Goal: Task Accomplishment & Management: Manage account settings

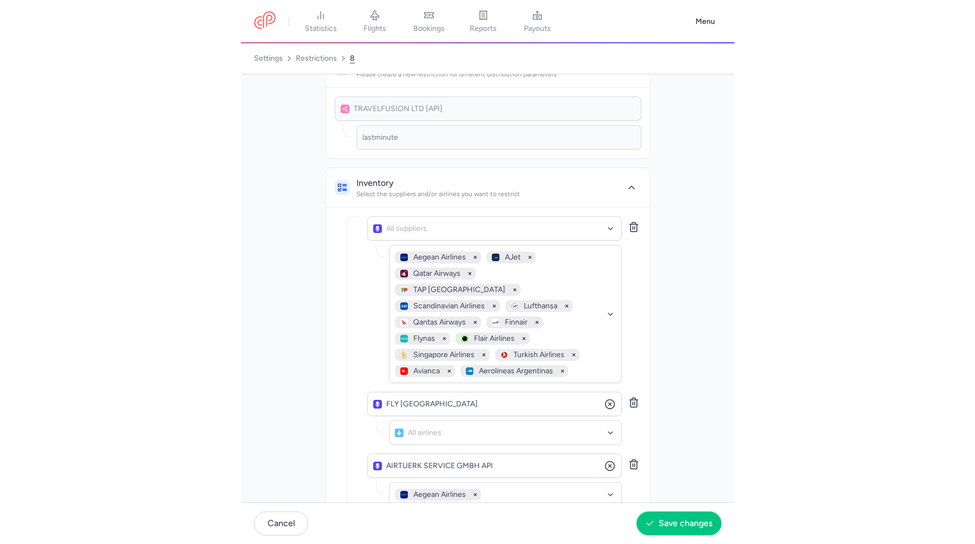
scroll to position [41, 0]
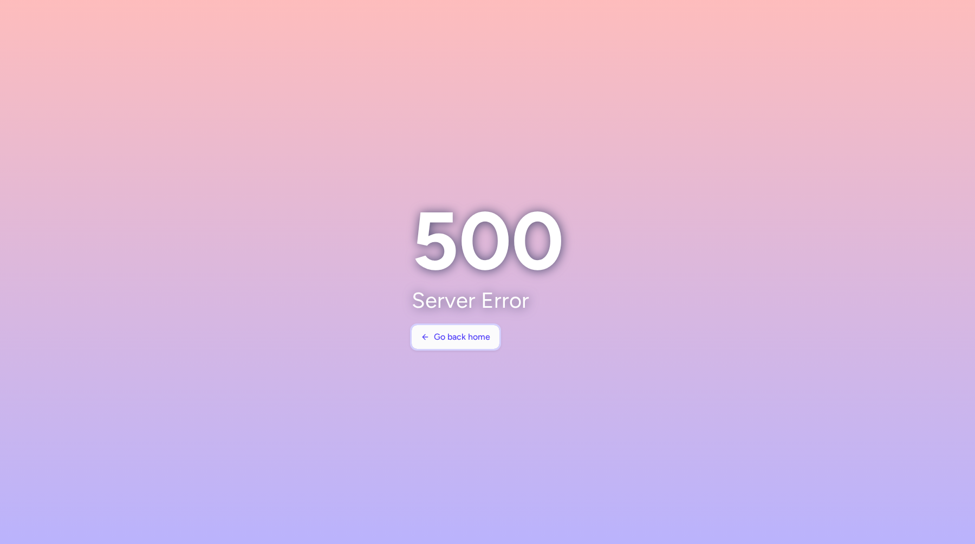
click at [449, 338] on span "Go back home" at bounding box center [462, 337] width 56 height 10
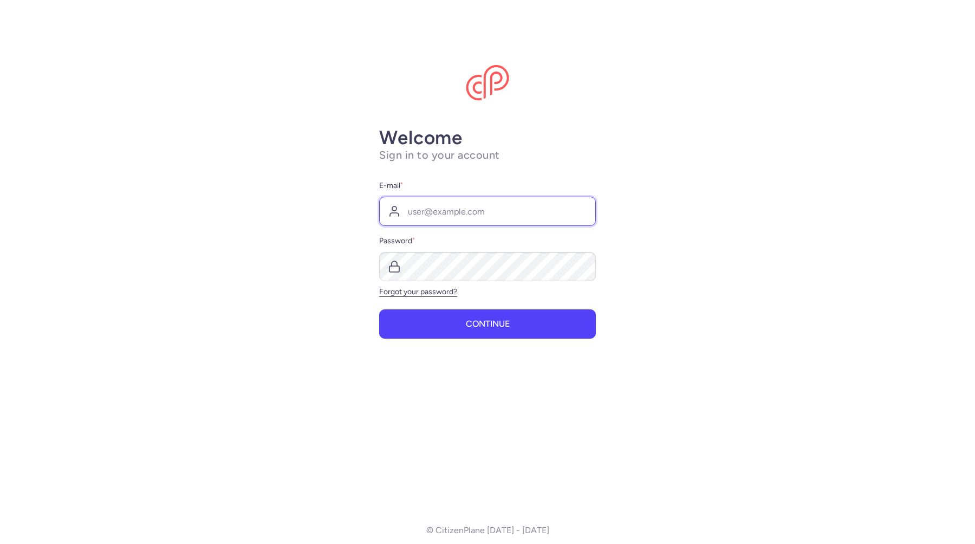
click at [445, 215] on input "E-mail *" at bounding box center [487, 211] width 217 height 29
click at [0, 0] on com-1password-button at bounding box center [0, 0] width 0 height 0
type input "vincent@citizenplane.com"
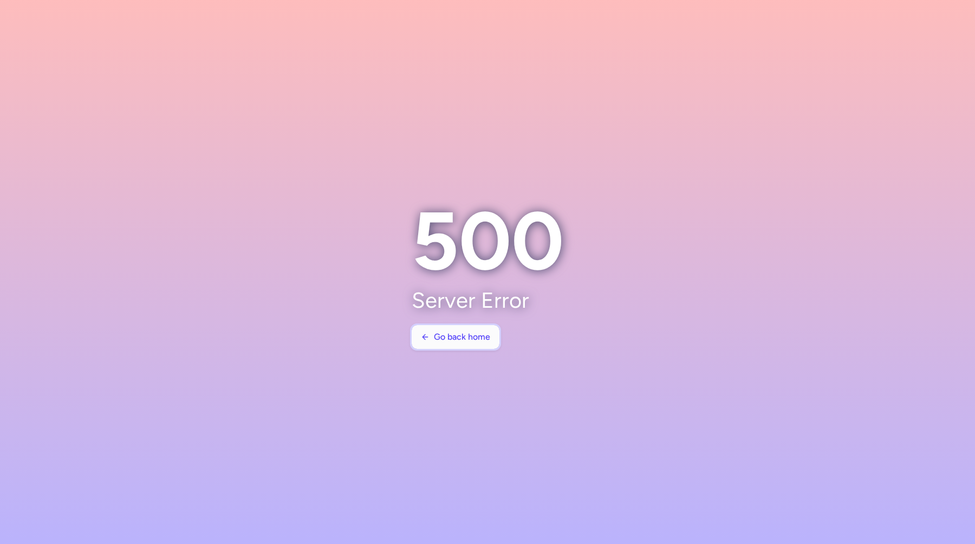
click at [461, 334] on span "Go back home" at bounding box center [462, 337] width 56 height 10
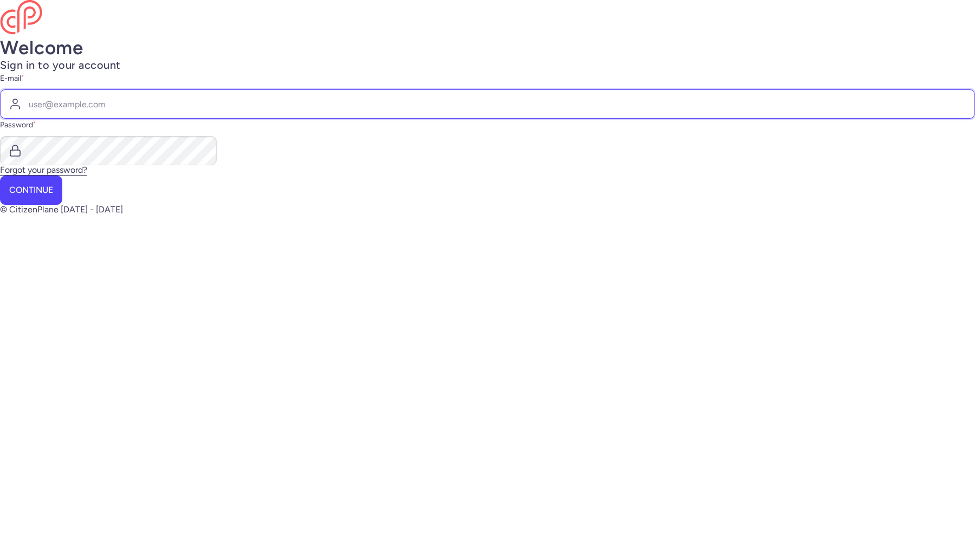
click at [458, 119] on input "E-mail *" at bounding box center [487, 103] width 975 height 29
click at [422, 119] on input "E-mail *" at bounding box center [487, 103] width 975 height 29
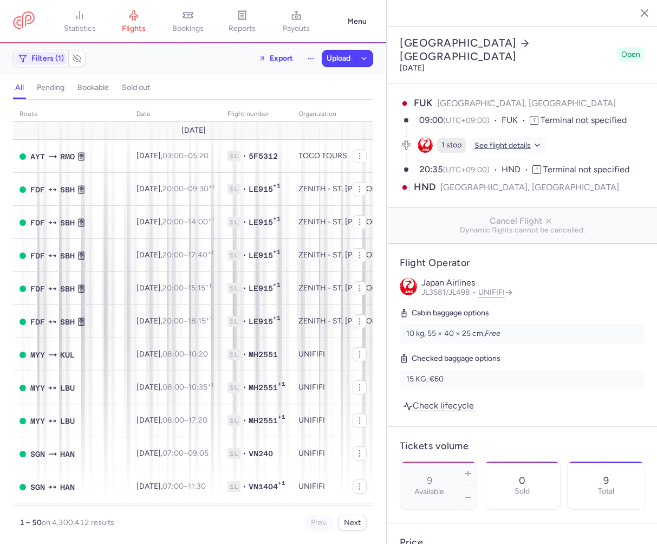
select select "hours"
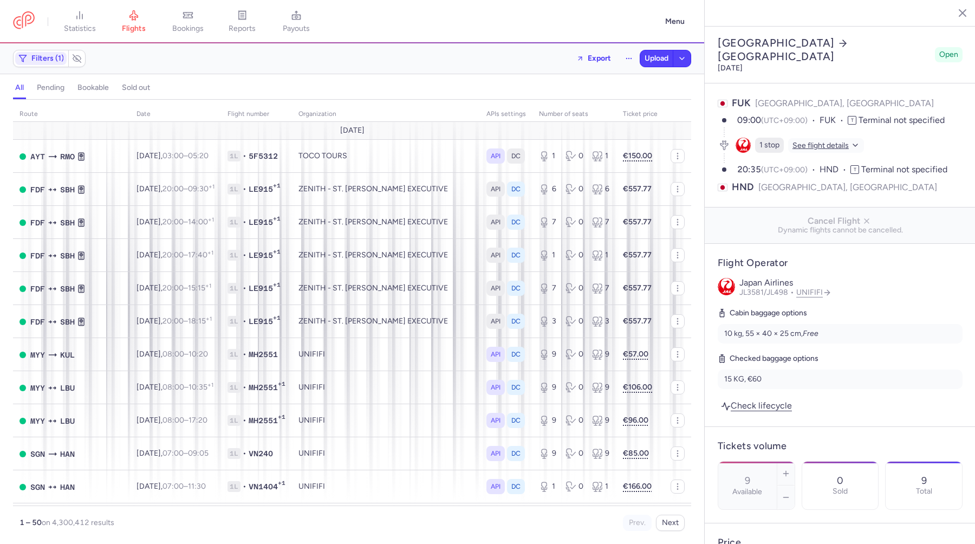
scroll to position [567, 0]
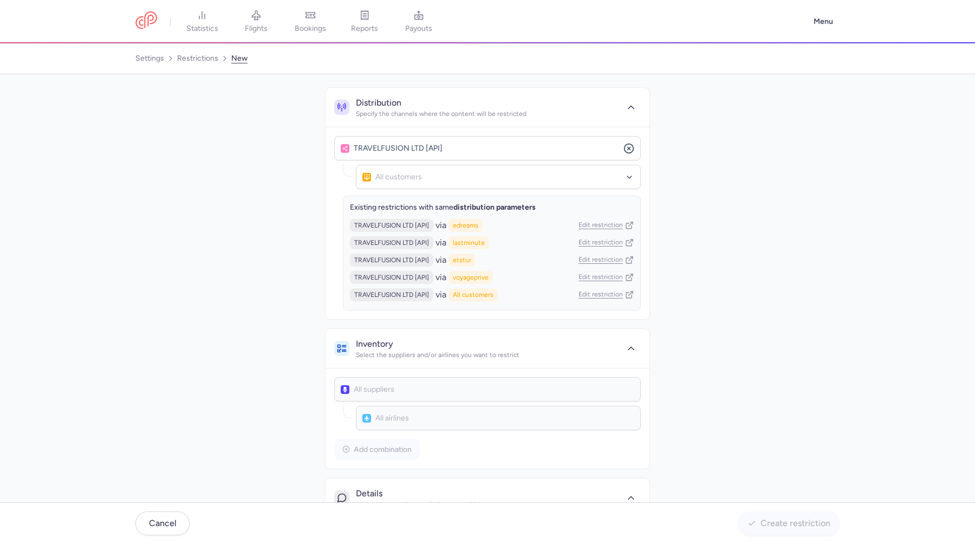
click at [697, 251] on div "Distribution Specify the channels where the content will be restricted TRAVELFU…" at bounding box center [487, 357] width 704 height 540
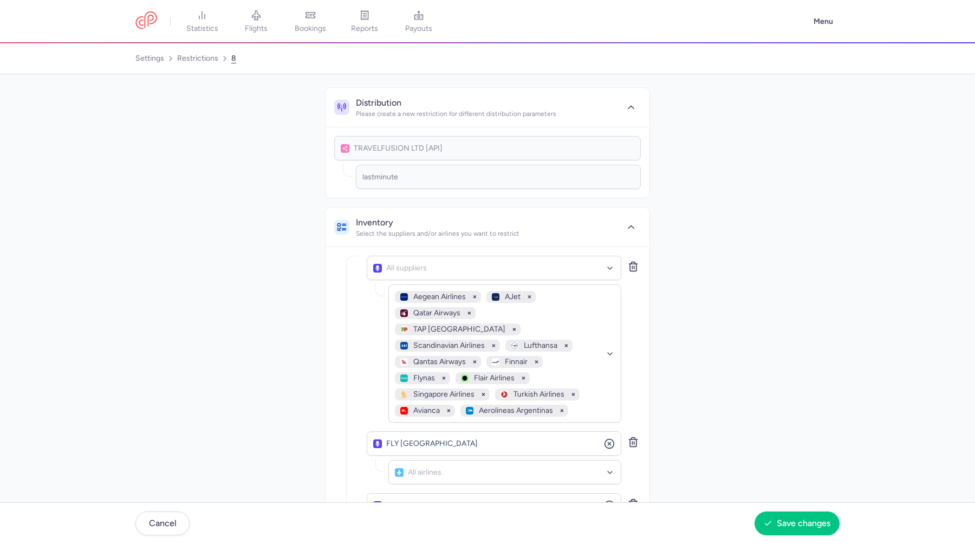
scroll to position [41, 0]
